Goal: Transaction & Acquisition: Book appointment/travel/reservation

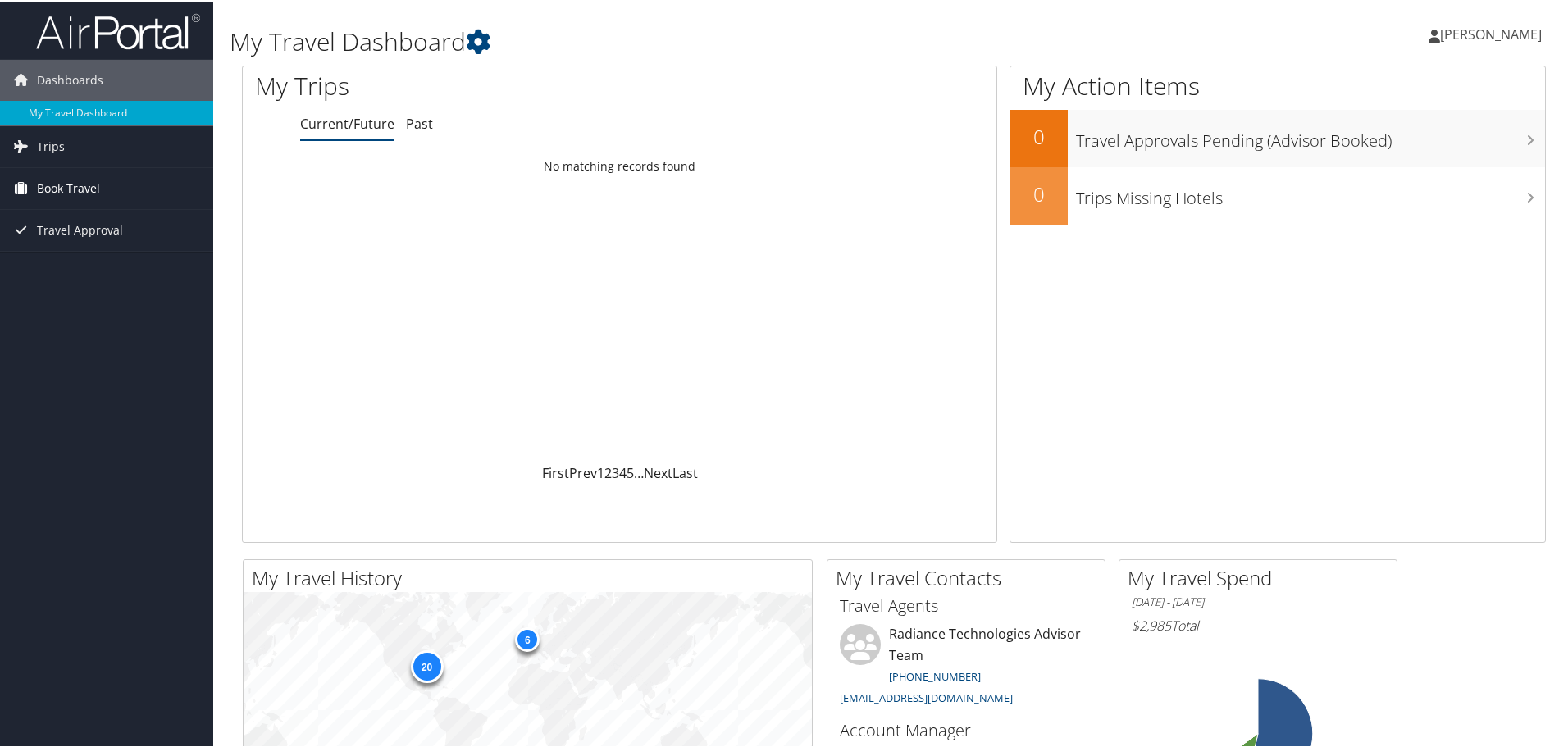
click at [137, 186] on link "Book Travel" at bounding box center [107, 187] width 214 height 41
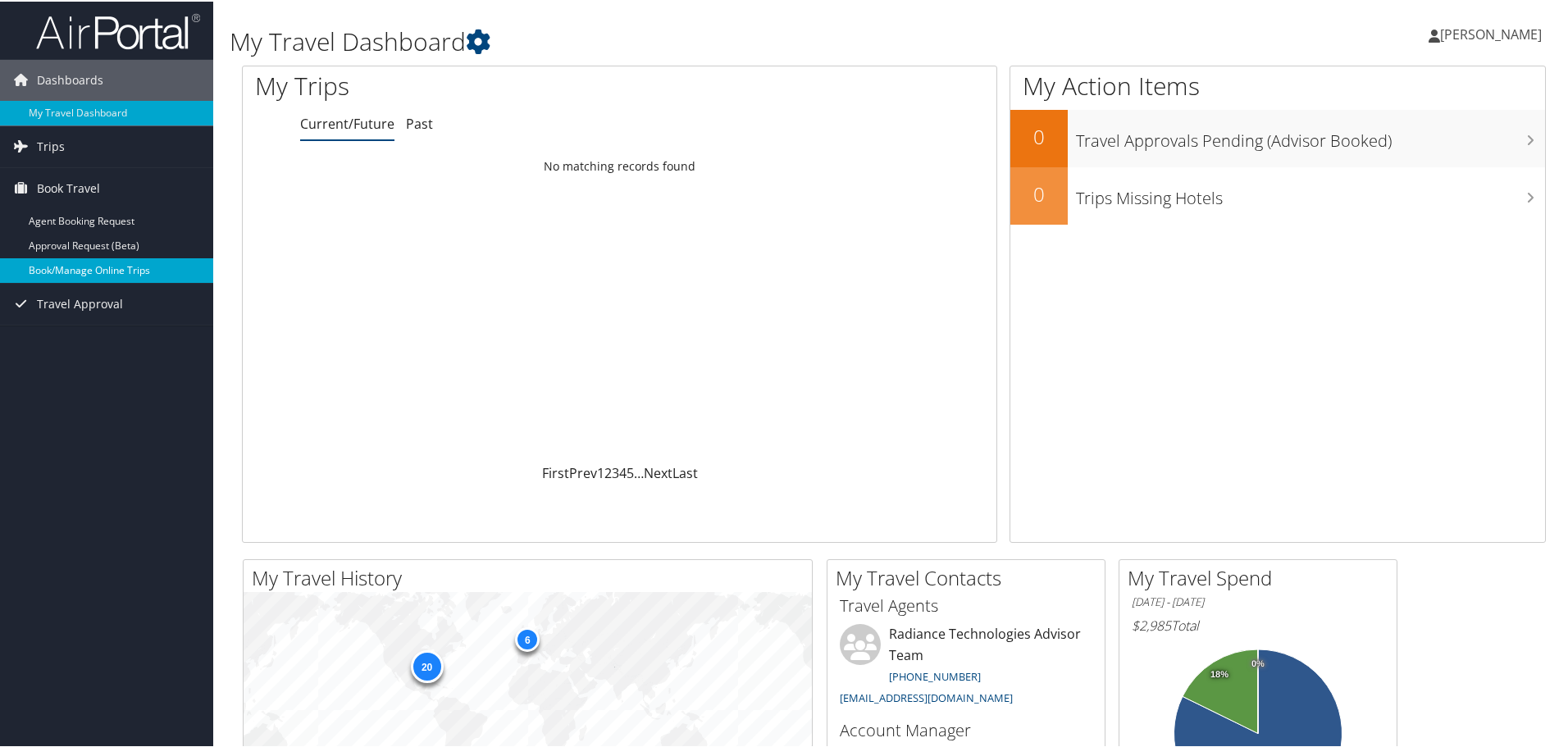
click at [106, 278] on link "Book/Manage Online Trips" at bounding box center [107, 269] width 214 height 25
